Goal: Communication & Community: Ask a question

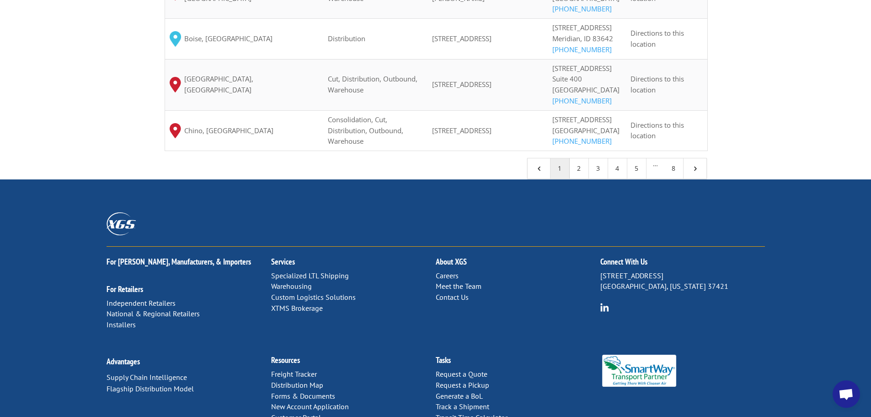
scroll to position [1007, 0]
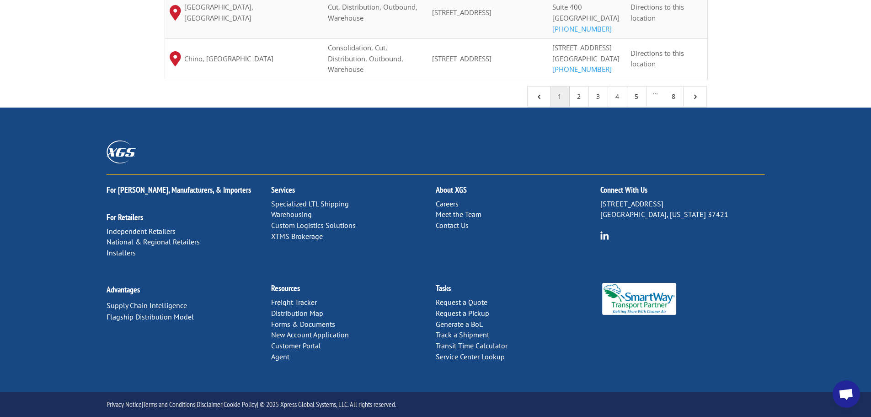
click at [455, 229] on link "Contact Us" at bounding box center [452, 224] width 33 height 9
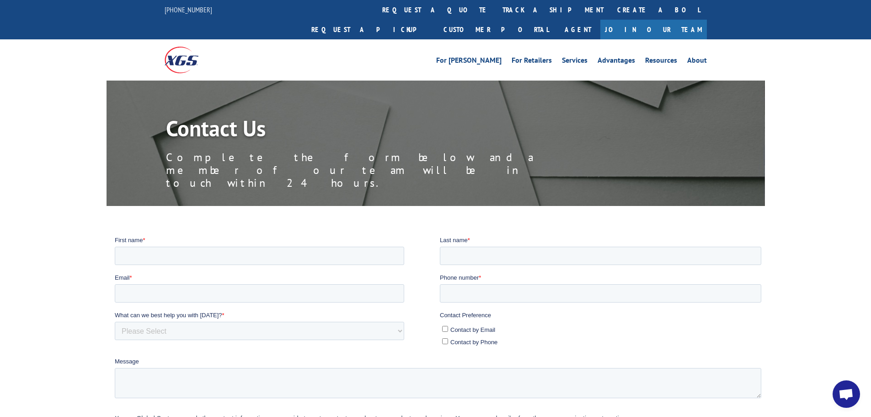
click at [365, 245] on div "First name *" at bounding box center [276, 249] width 325 height 29
click at [363, 255] on input "First name *" at bounding box center [258, 255] width 289 height 18
type input "Zara"
click at [508, 260] on input "Last name *" at bounding box center [600, 255] width 322 height 18
type input "G"
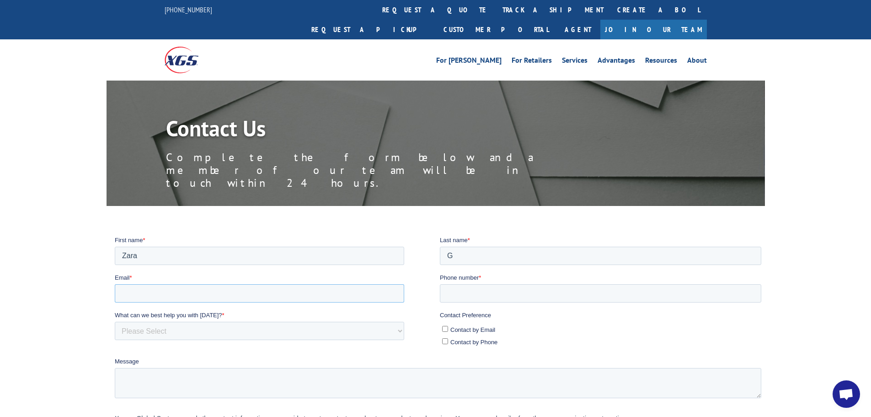
click at [354, 288] on input "Email *" at bounding box center [258, 293] width 289 height 18
type input "bondvanmtl@tst-cfexpress.com"
click at [452, 296] on input "Phone number *" at bounding box center [600, 293] width 322 height 18
type input "19056247055"
click at [273, 335] on select "Please Select Quoting, Opening New Account, or New Business Opportunity Shipmen…" at bounding box center [258, 330] width 289 height 18
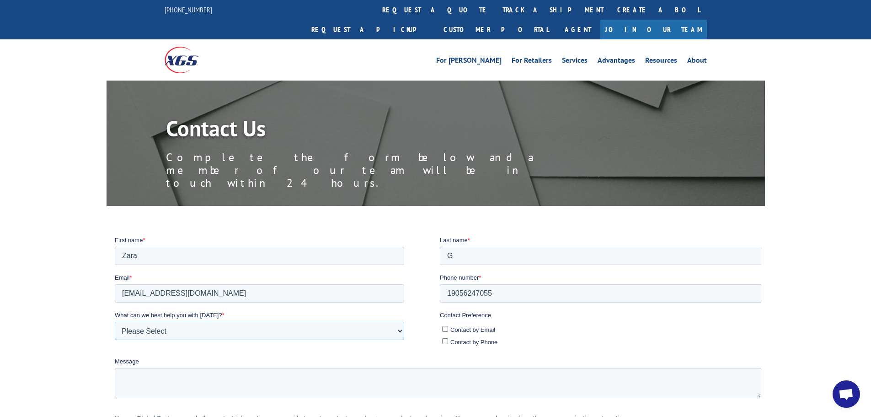
select select "Customer Service"
click at [114, 321] on select "Please Select Quoting, Opening New Account, or New Business Opportunity Shipmen…" at bounding box center [258, 330] width 289 height 18
click at [444, 326] on input "Contact by Email" at bounding box center [445, 328] width 6 height 6
checkbox input "true"
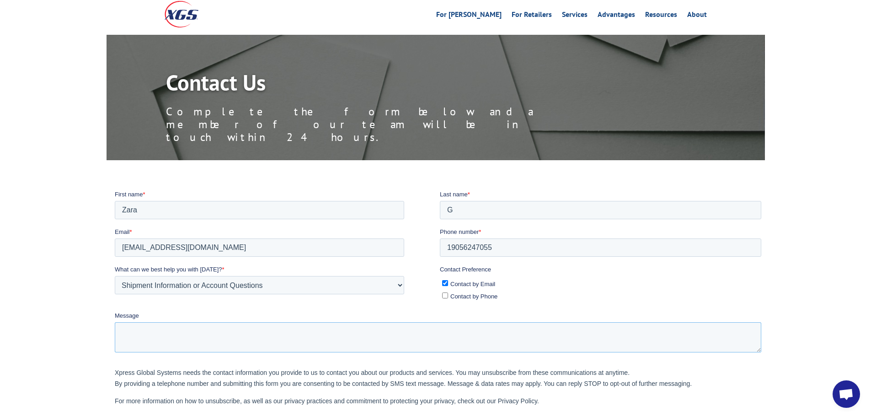
click at [296, 333] on textarea "Message" at bounding box center [437, 337] width 647 height 30
paste textarea "Hello, My name is Zara and I am from the carrier TST-CF Express. We received a …"
paste textarea "5100819643"
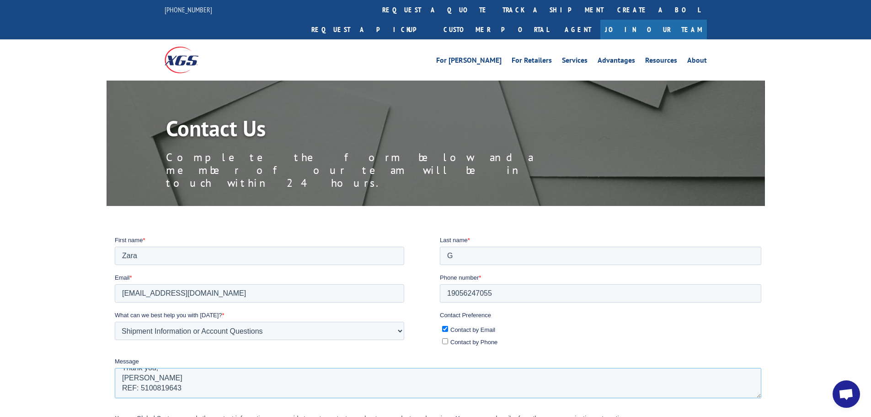
scroll to position [183, 0]
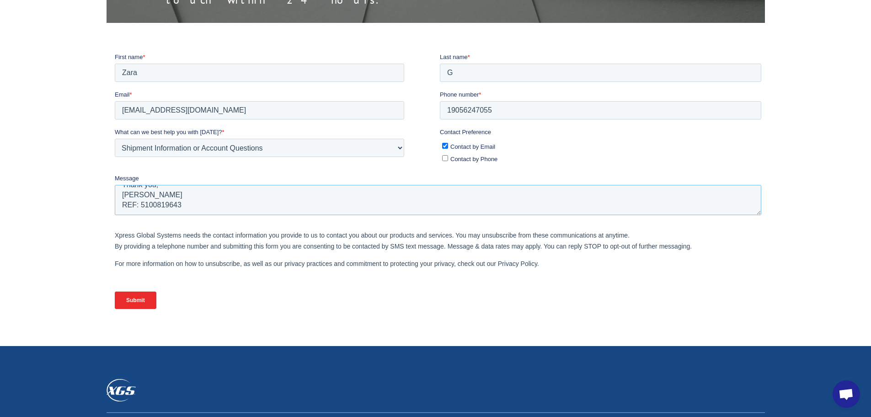
type textarea "Hello, My name is Zara and I am from the carrier TST-CF Express. We received a …"
click at [125, 305] on input "Submit" at bounding box center [135, 299] width 42 height 17
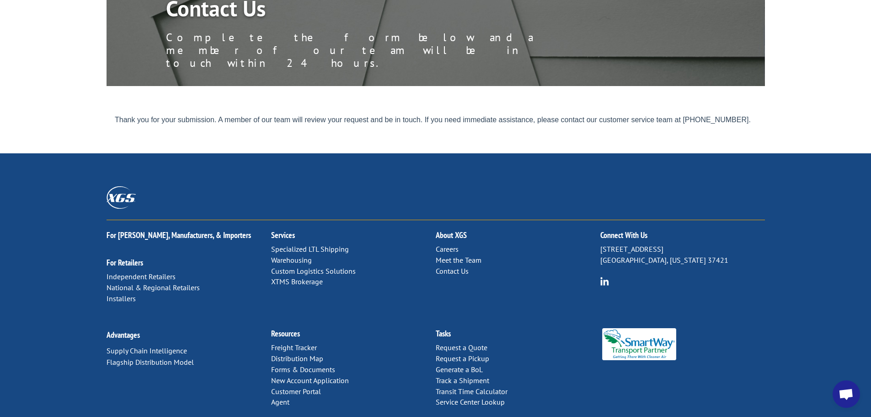
scroll to position [0, 0]
